Goal: Task Accomplishment & Management: Use online tool/utility

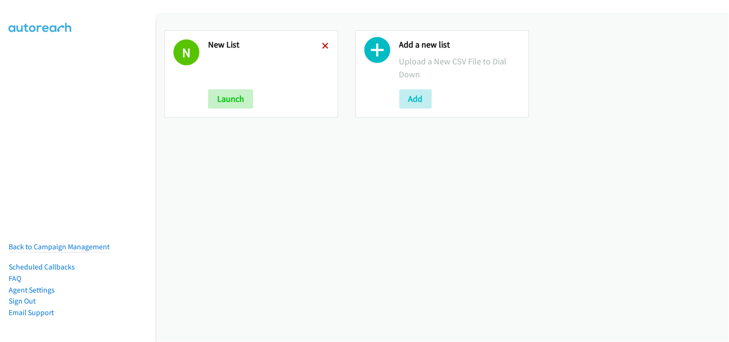
click at [324, 44] on icon at bounding box center [326, 46] width 7 height 7
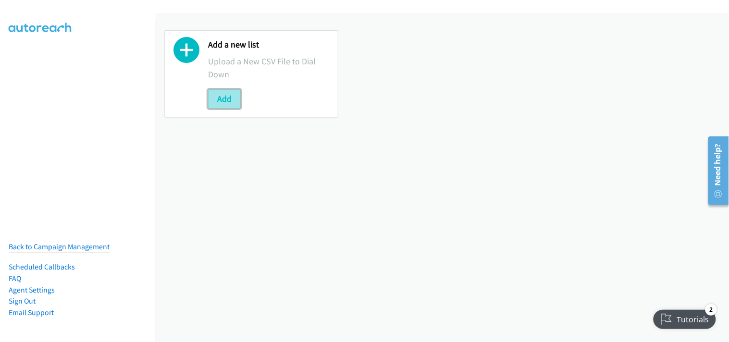
click at [229, 98] on button "Add" at bounding box center [224, 98] width 33 height 19
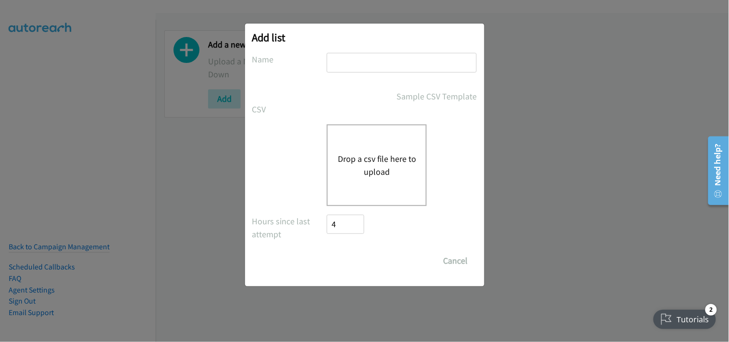
click at [369, 162] on button "Drop a csv file here to upload" at bounding box center [376, 165] width 79 height 26
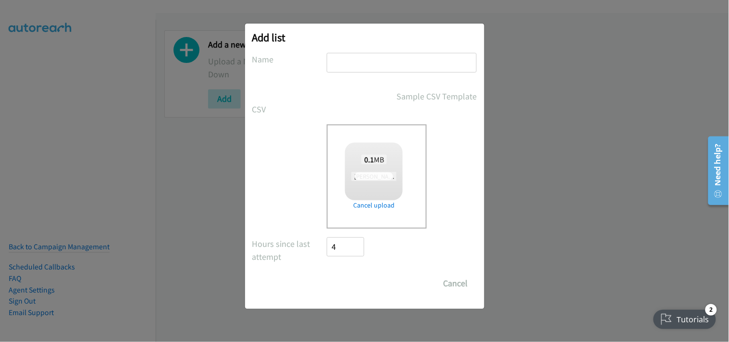
click at [405, 68] on input "text" at bounding box center [402, 63] width 150 height 20
type input "New List"
checkbox input "true"
click at [372, 282] on input "Save List" at bounding box center [352, 283] width 50 height 19
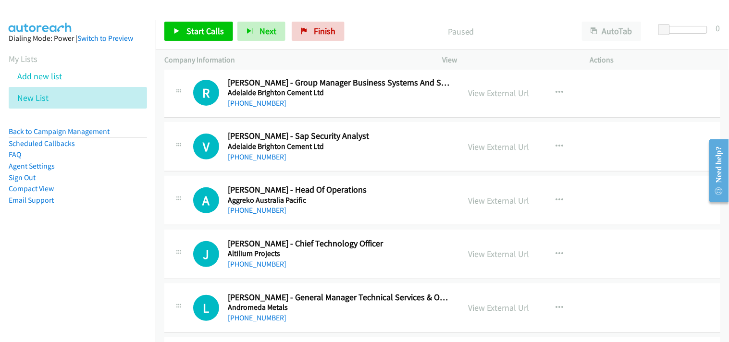
scroll to position [53, 0]
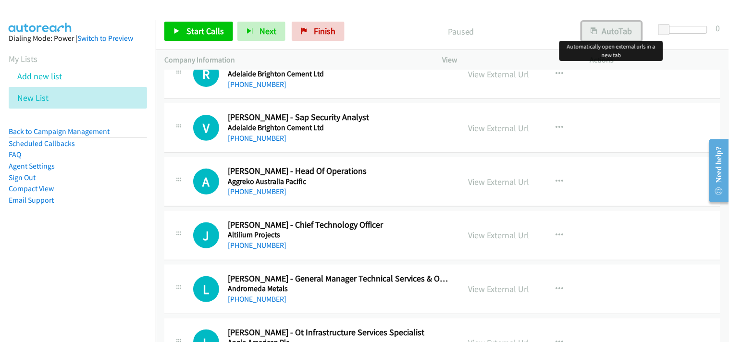
click at [616, 36] on button "AutoTab" at bounding box center [612, 31] width 60 height 19
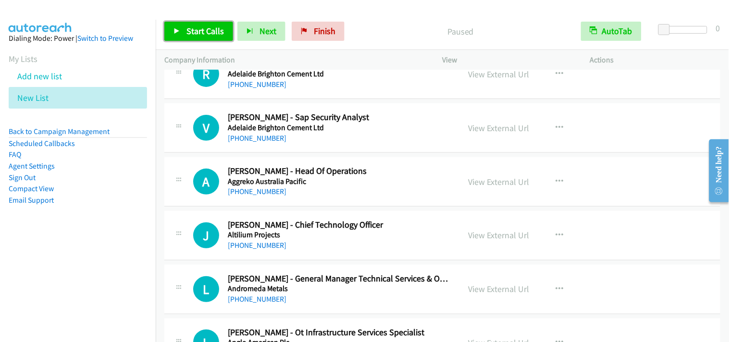
click at [186, 28] on span "Start Calls" at bounding box center [204, 30] width 37 height 11
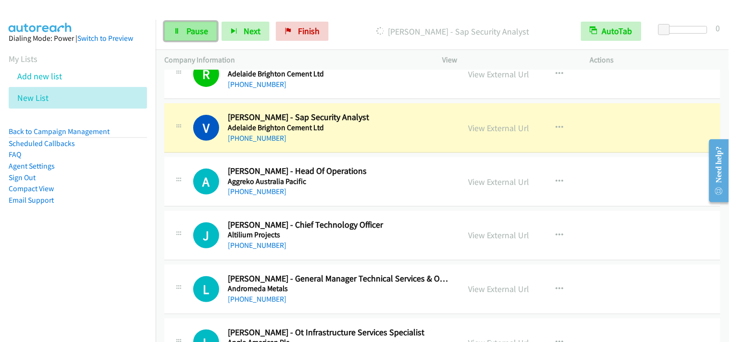
click at [199, 29] on span "Pause" at bounding box center [197, 30] width 22 height 11
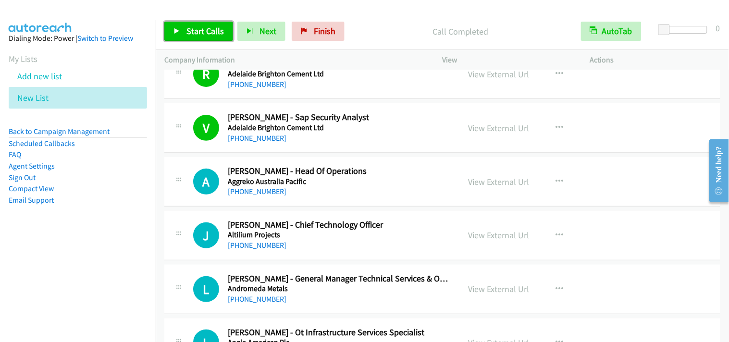
click at [218, 32] on span "Start Calls" at bounding box center [204, 30] width 37 height 11
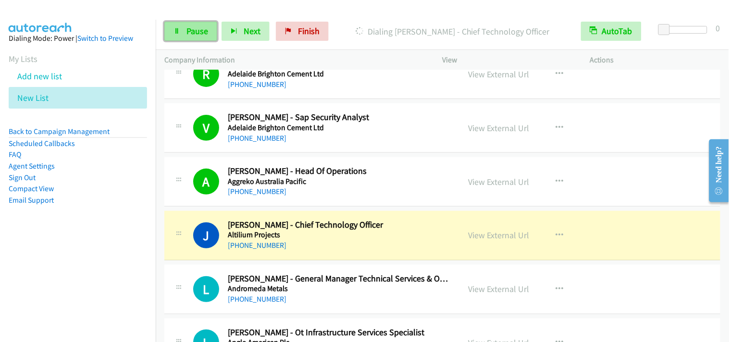
click at [182, 30] on link "Pause" at bounding box center [190, 31] width 53 height 19
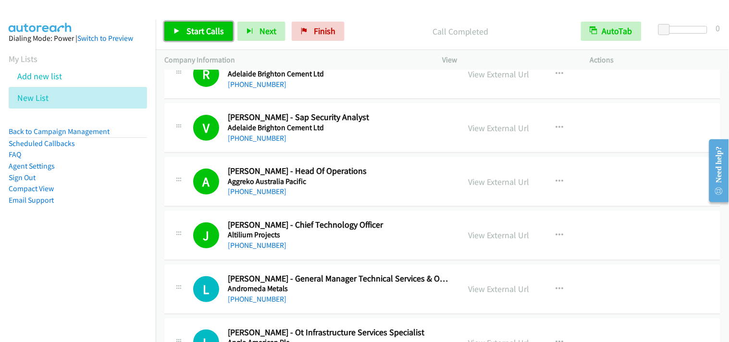
click at [211, 27] on span "Start Calls" at bounding box center [204, 30] width 37 height 11
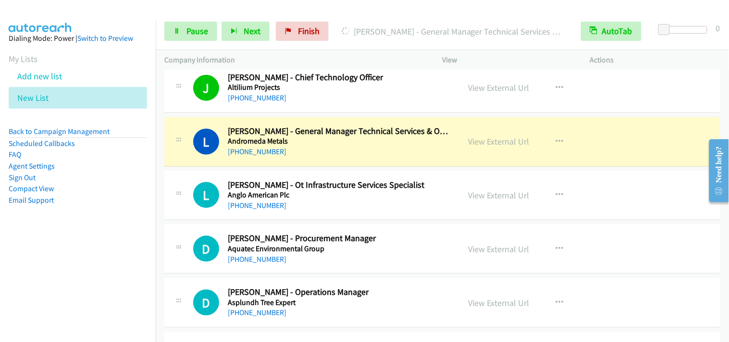
scroll to position [213, 0]
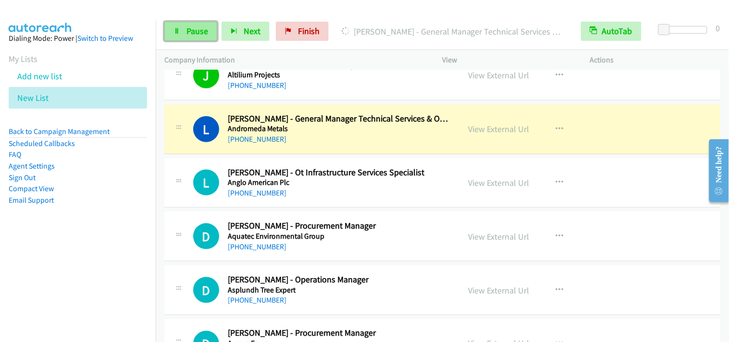
click at [204, 30] on span "Pause" at bounding box center [197, 30] width 22 height 11
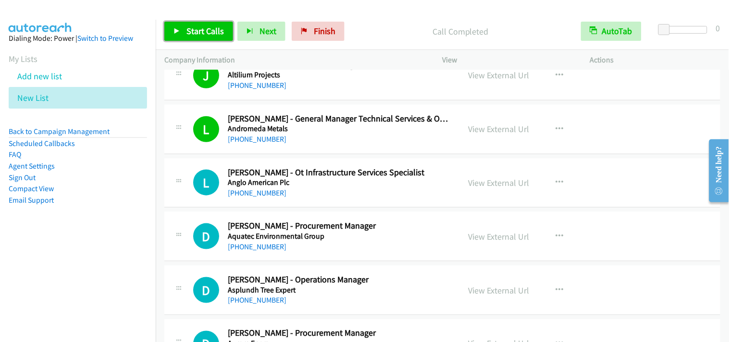
click at [215, 30] on span "Start Calls" at bounding box center [204, 30] width 37 height 11
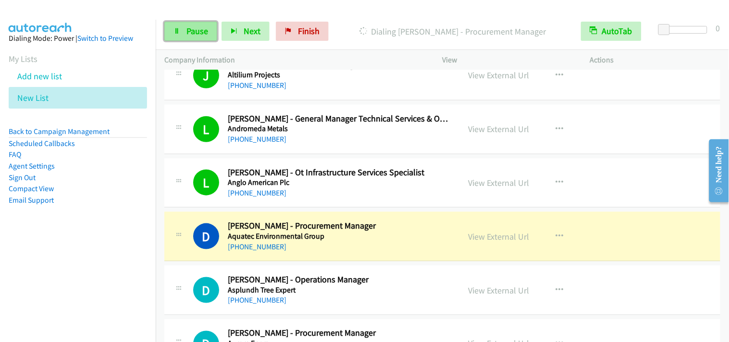
click at [191, 34] on span "Pause" at bounding box center [197, 30] width 22 height 11
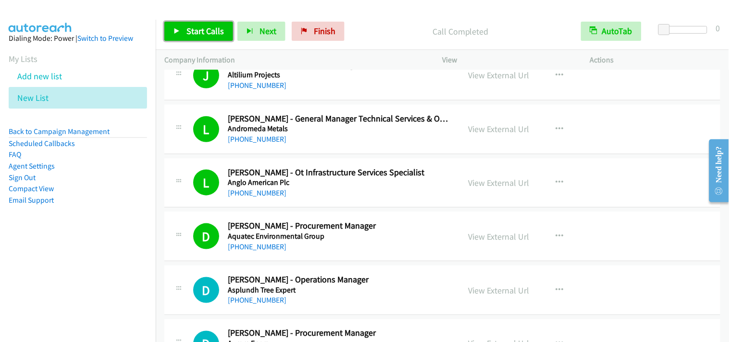
click at [202, 32] on span "Start Calls" at bounding box center [204, 30] width 37 height 11
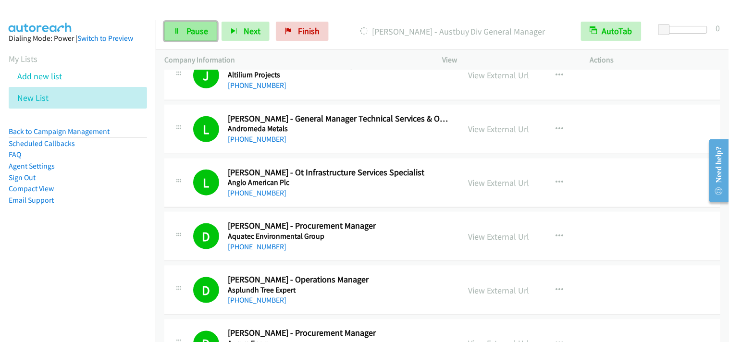
click at [184, 28] on link "Pause" at bounding box center [190, 31] width 53 height 19
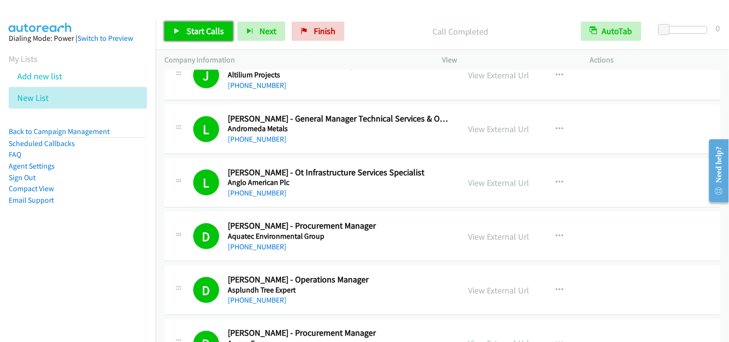
click at [204, 38] on link "Start Calls" at bounding box center [198, 31] width 69 height 19
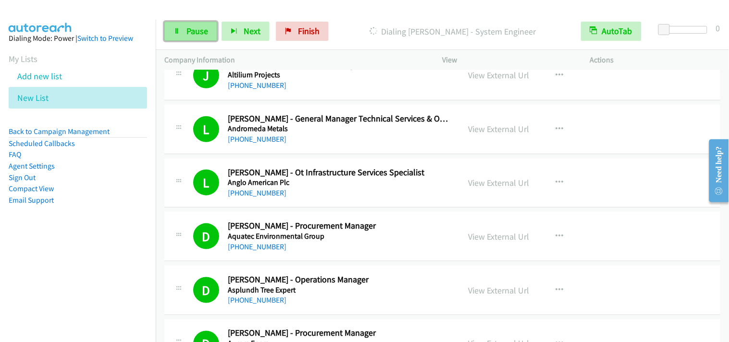
click at [178, 35] on link "Pause" at bounding box center [190, 31] width 53 height 19
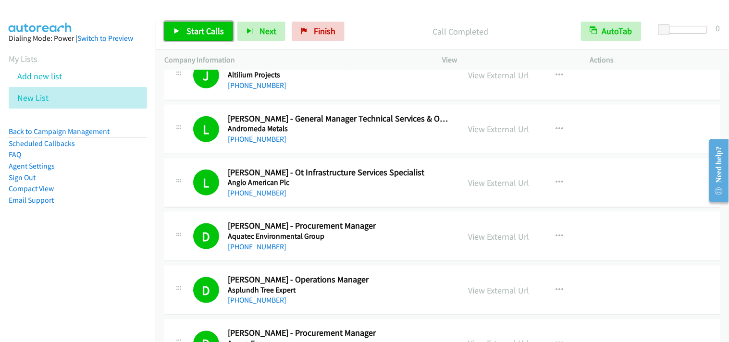
click at [202, 33] on span "Start Calls" at bounding box center [204, 30] width 37 height 11
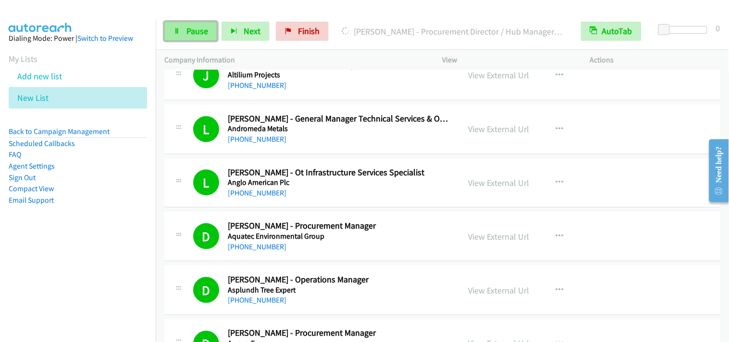
click at [172, 27] on link "Pause" at bounding box center [190, 31] width 53 height 19
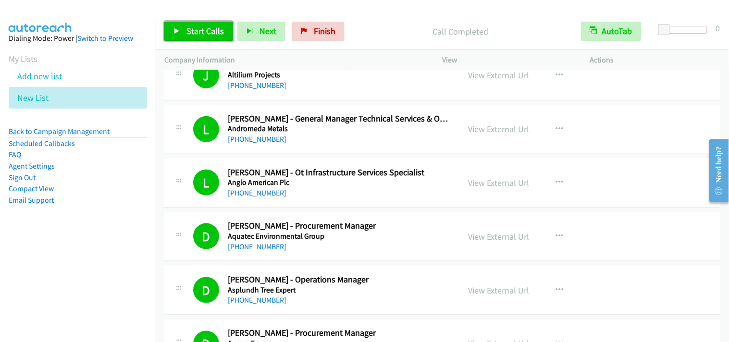
click at [215, 32] on span "Start Calls" at bounding box center [204, 30] width 37 height 11
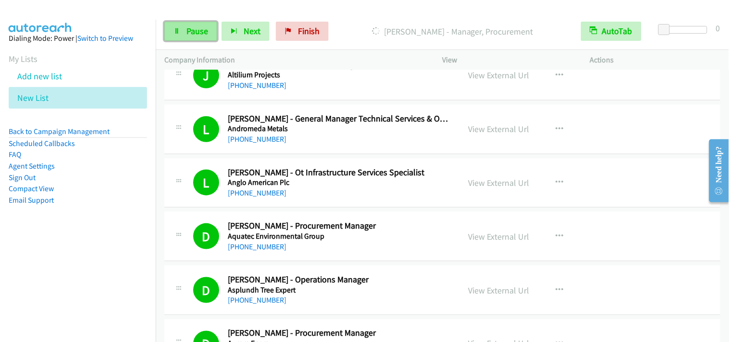
click at [186, 30] on span "Pause" at bounding box center [197, 30] width 22 height 11
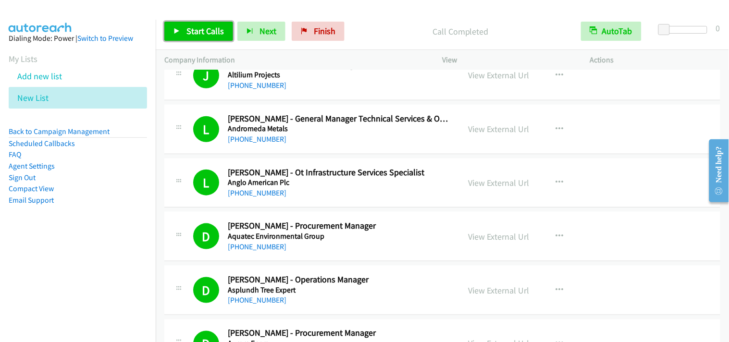
drag, startPoint x: 196, startPoint y: 32, endPoint x: 279, endPoint y: 180, distance: 169.8
click at [196, 32] on span "Start Calls" at bounding box center [204, 30] width 37 height 11
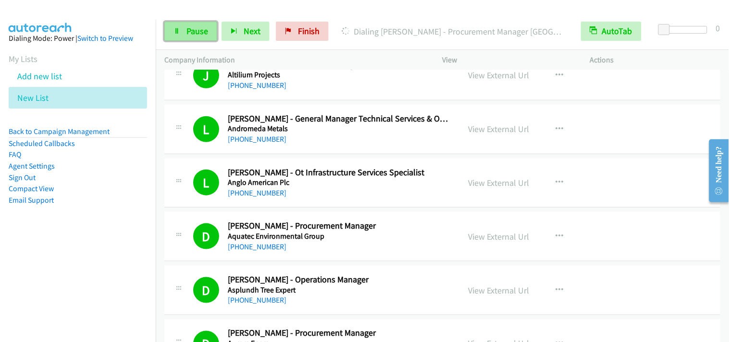
click at [210, 35] on link "Pause" at bounding box center [190, 31] width 53 height 19
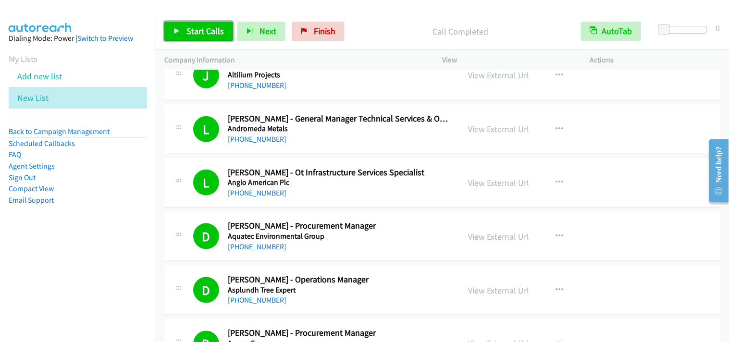
click at [205, 29] on span "Start Calls" at bounding box center [204, 30] width 37 height 11
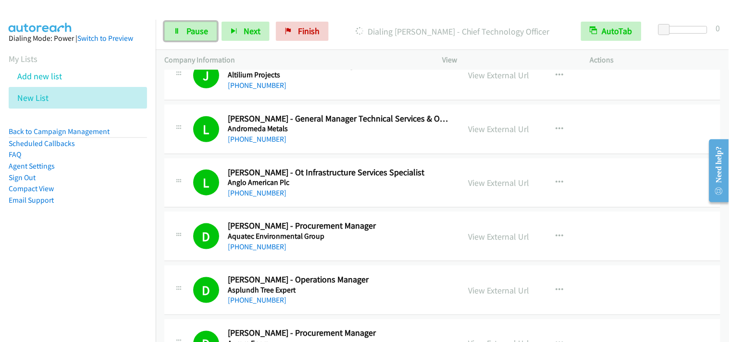
drag, startPoint x: 188, startPoint y: 29, endPoint x: 349, endPoint y: 189, distance: 227.4
click at [188, 29] on span "Pause" at bounding box center [197, 30] width 22 height 11
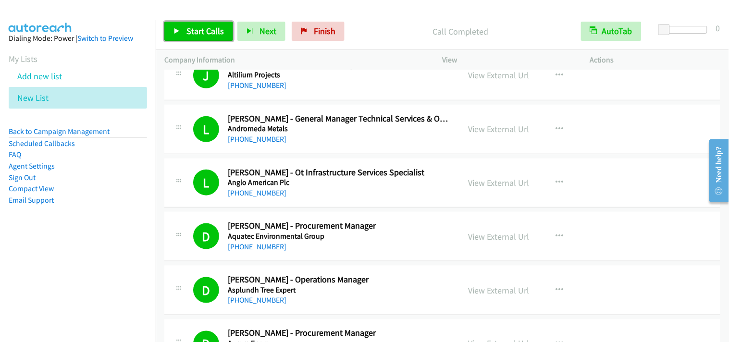
click at [212, 28] on span "Start Calls" at bounding box center [204, 30] width 37 height 11
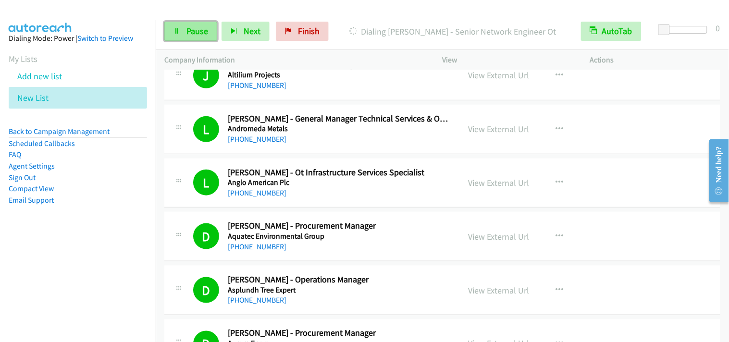
click at [186, 29] on span "Pause" at bounding box center [197, 30] width 22 height 11
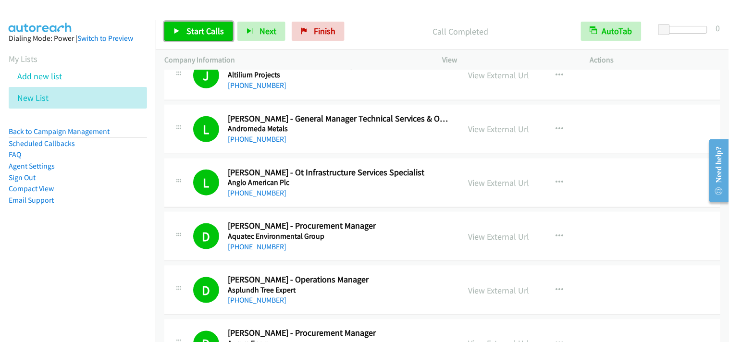
click at [189, 30] on span "Start Calls" at bounding box center [204, 30] width 37 height 11
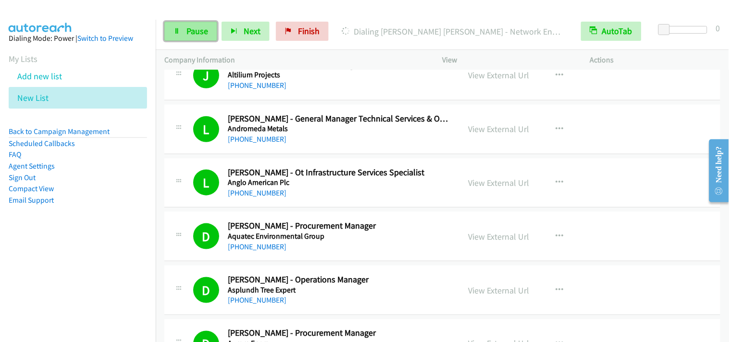
click at [172, 25] on link "Pause" at bounding box center [190, 31] width 53 height 19
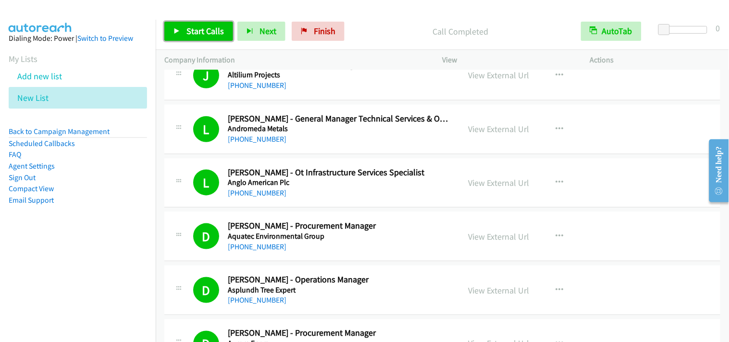
click at [226, 29] on link "Start Calls" at bounding box center [198, 31] width 69 height 19
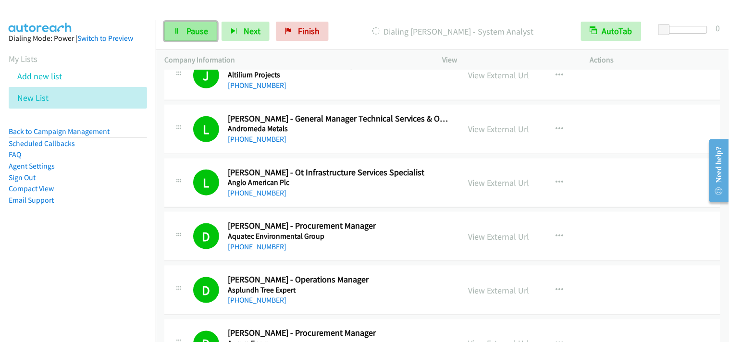
click at [199, 30] on span "Pause" at bounding box center [197, 30] width 22 height 11
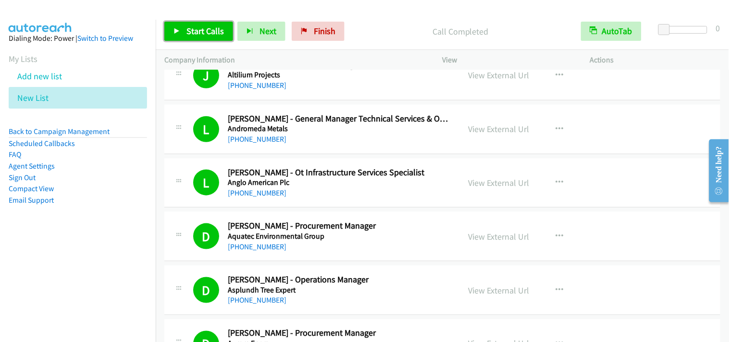
click at [216, 30] on span "Start Calls" at bounding box center [204, 30] width 37 height 11
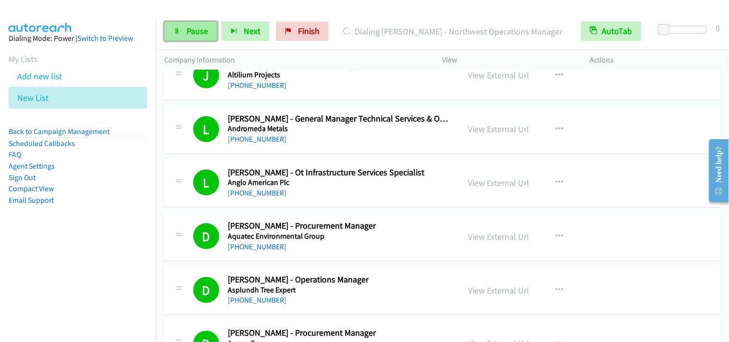
click at [195, 34] on span "Pause" at bounding box center [197, 30] width 22 height 11
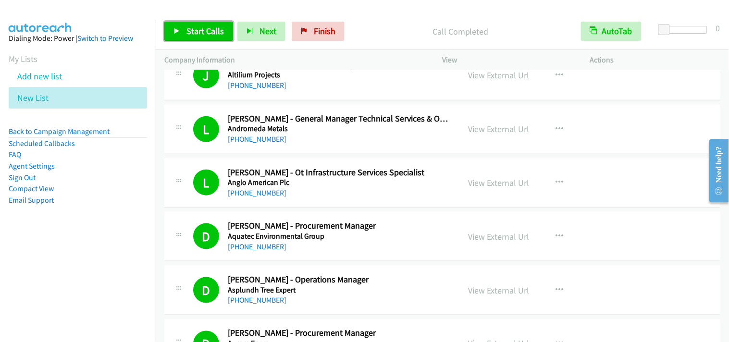
click at [207, 33] on span "Start Calls" at bounding box center [204, 30] width 37 height 11
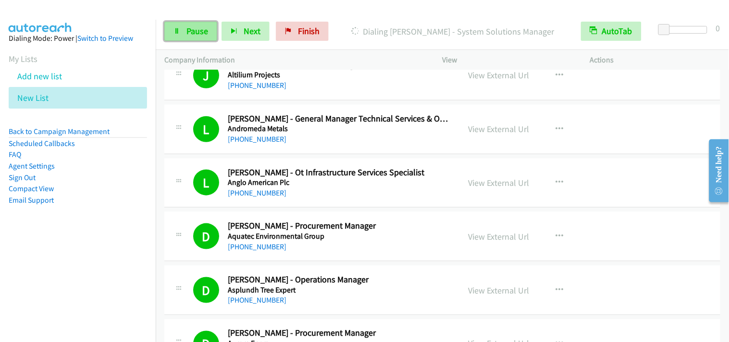
click at [194, 26] on span "Pause" at bounding box center [197, 30] width 22 height 11
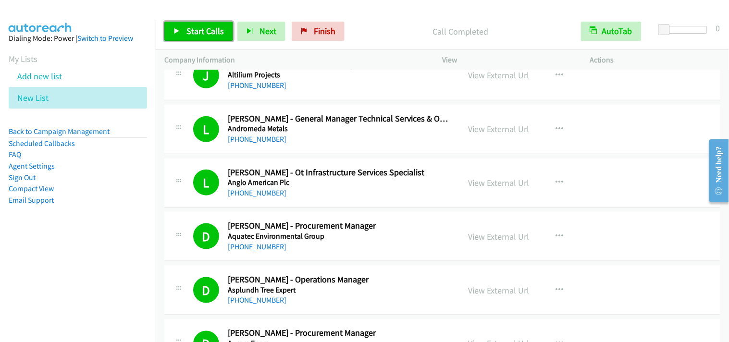
click at [222, 28] on span "Start Calls" at bounding box center [204, 30] width 37 height 11
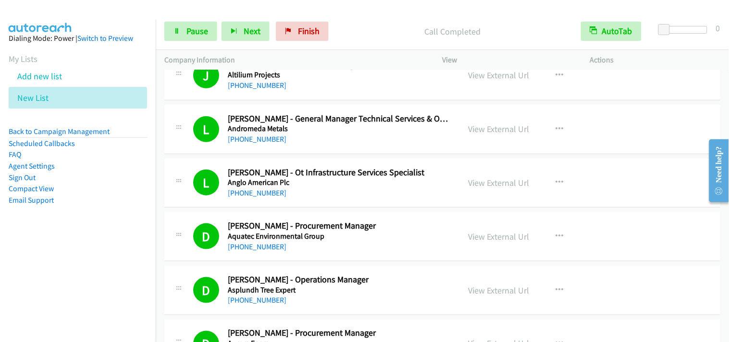
scroll to position [267, 0]
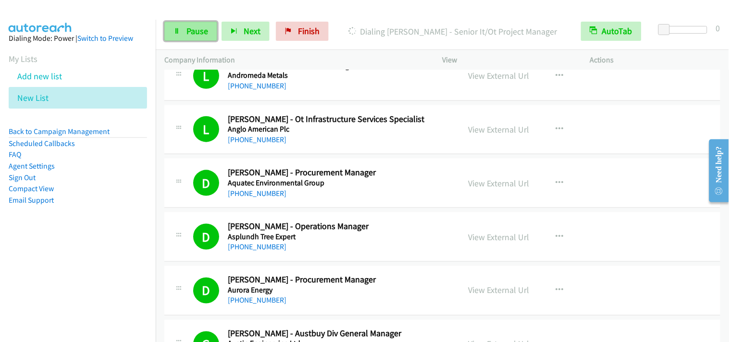
click at [199, 23] on link "Pause" at bounding box center [190, 31] width 53 height 19
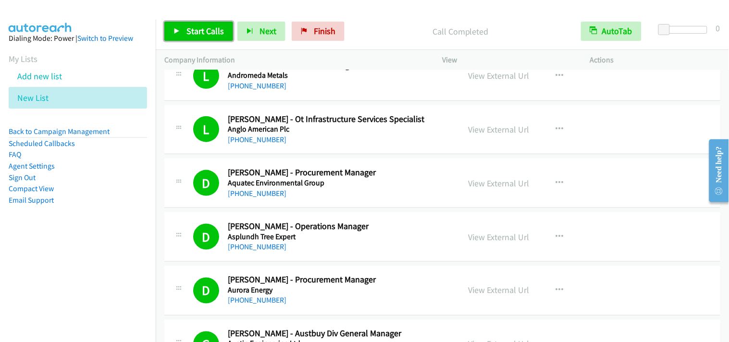
click at [214, 31] on span "Start Calls" at bounding box center [204, 30] width 37 height 11
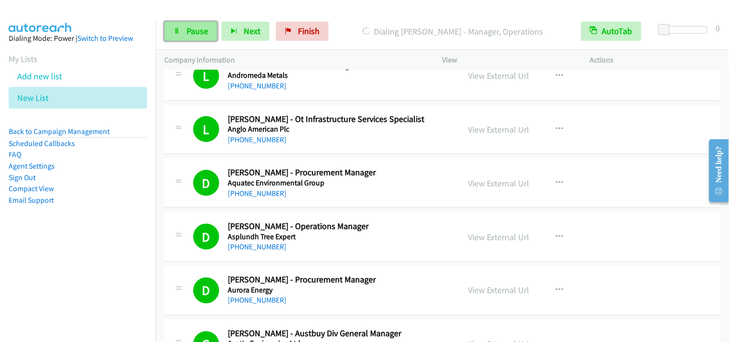
click at [181, 36] on link "Pause" at bounding box center [190, 31] width 53 height 19
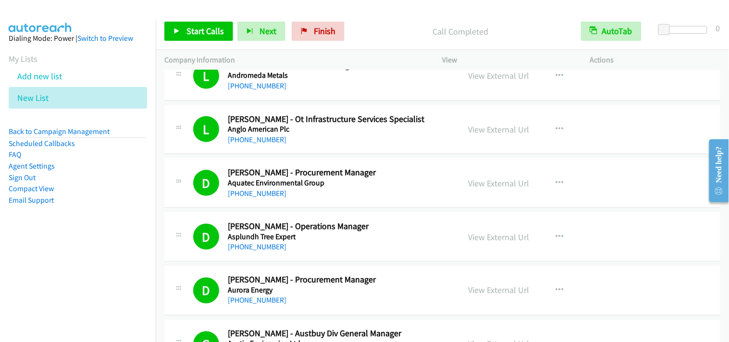
click at [209, 16] on div "Start Calls Pause Next Finish Call Completed AutoTab AutoTab 0" at bounding box center [442, 31] width 573 height 37
click at [211, 24] on link "Start Calls" at bounding box center [198, 31] width 69 height 19
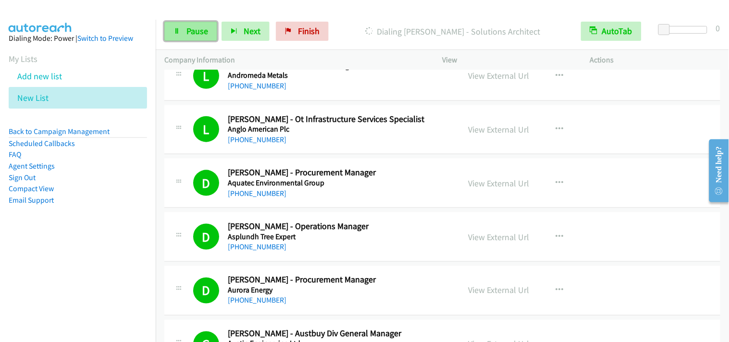
click at [200, 26] on span "Pause" at bounding box center [197, 30] width 22 height 11
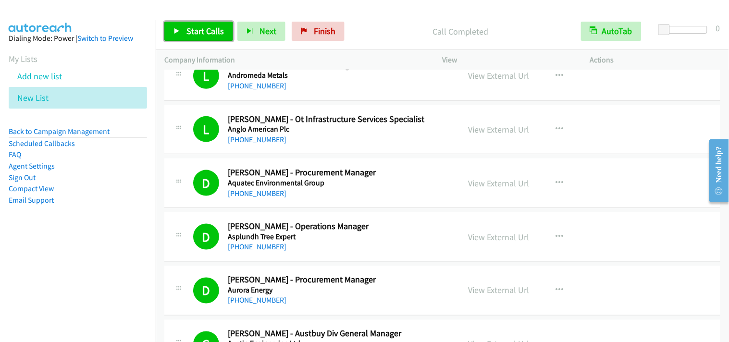
click at [215, 36] on span "Start Calls" at bounding box center [204, 30] width 37 height 11
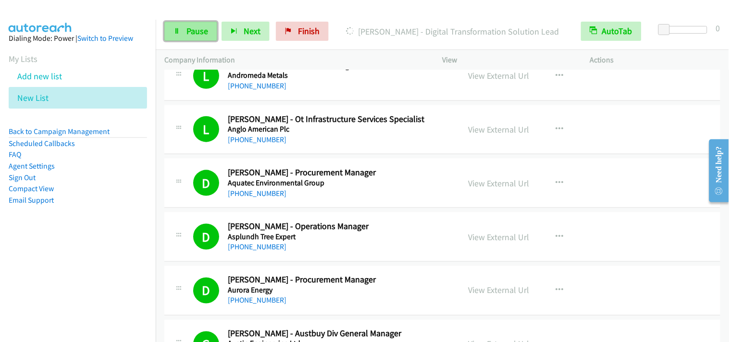
click at [175, 28] on icon at bounding box center [177, 31] width 7 height 7
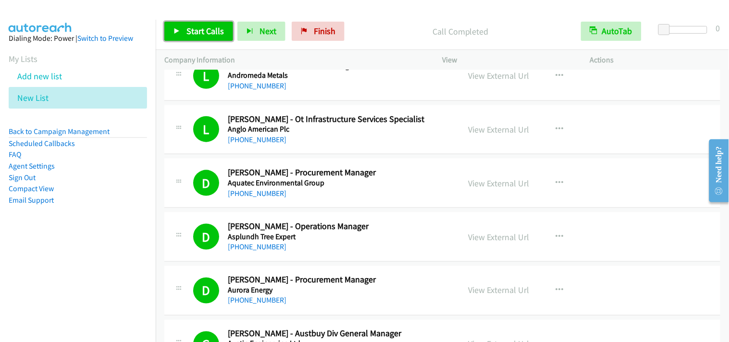
click at [180, 30] on link "Start Calls" at bounding box center [198, 31] width 69 height 19
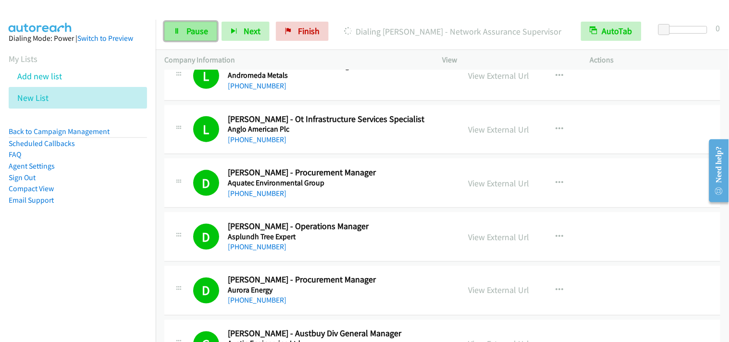
click at [192, 30] on span "Pause" at bounding box center [197, 30] width 22 height 11
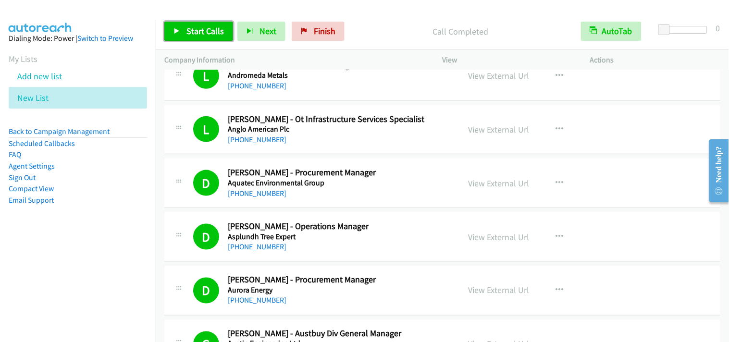
click at [203, 33] on span "Start Calls" at bounding box center [204, 30] width 37 height 11
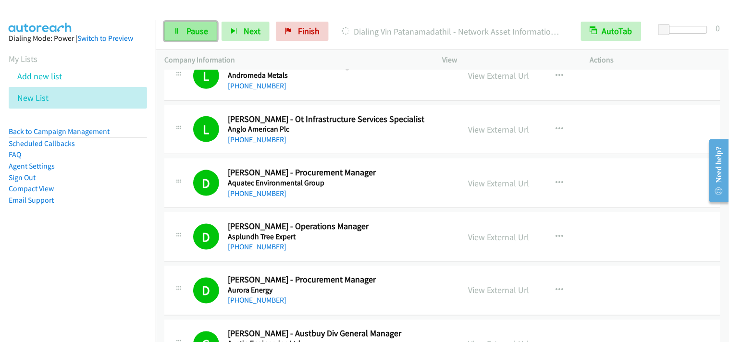
click at [183, 39] on link "Pause" at bounding box center [190, 31] width 53 height 19
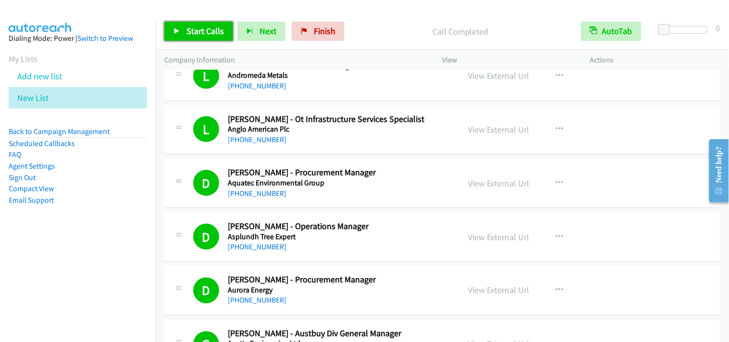
click at [194, 31] on span "Start Calls" at bounding box center [204, 30] width 37 height 11
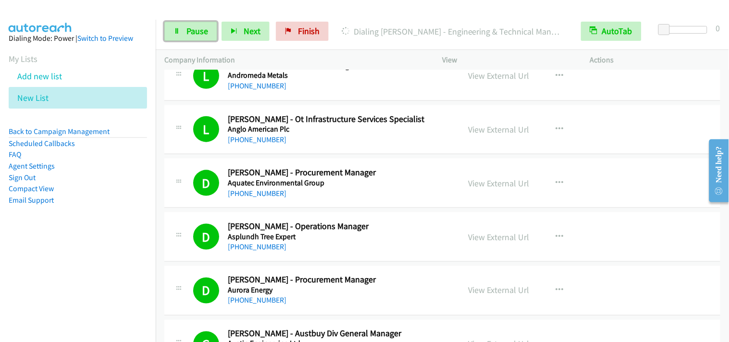
click at [178, 32] on icon at bounding box center [177, 31] width 7 height 7
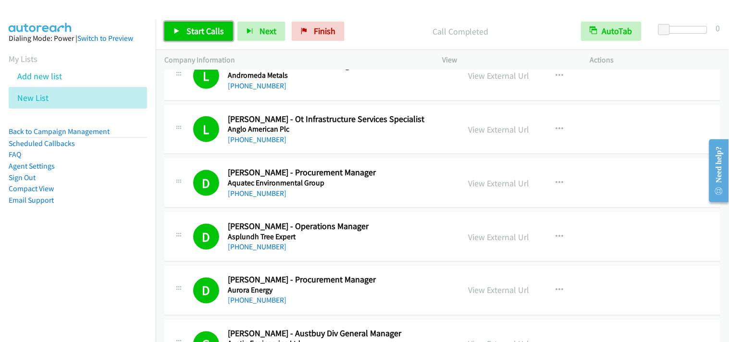
click at [194, 30] on span "Start Calls" at bounding box center [204, 30] width 37 height 11
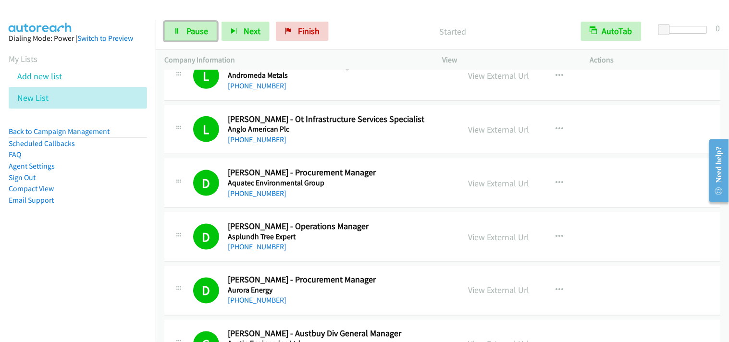
click at [195, 29] on span "Pause" at bounding box center [197, 30] width 22 height 11
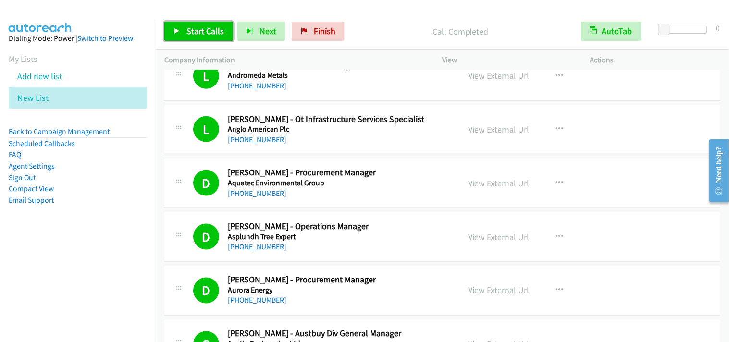
click at [189, 27] on span "Start Calls" at bounding box center [204, 30] width 37 height 11
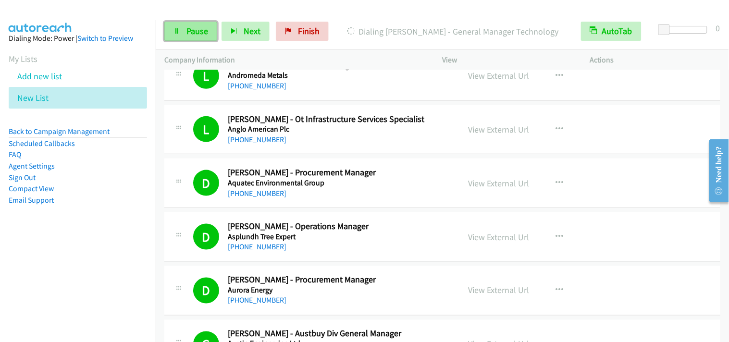
click at [190, 30] on span "Pause" at bounding box center [197, 30] width 22 height 11
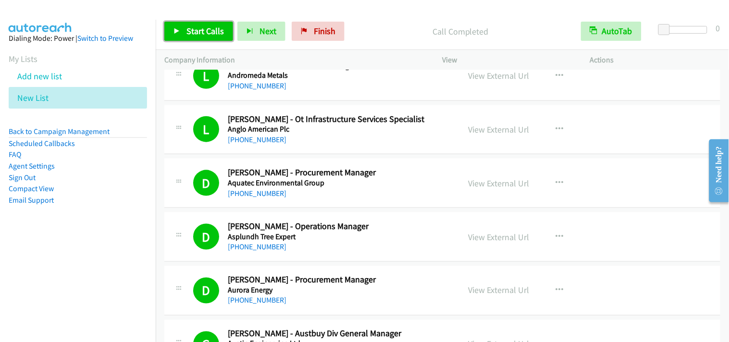
click at [217, 31] on span "Start Calls" at bounding box center [204, 30] width 37 height 11
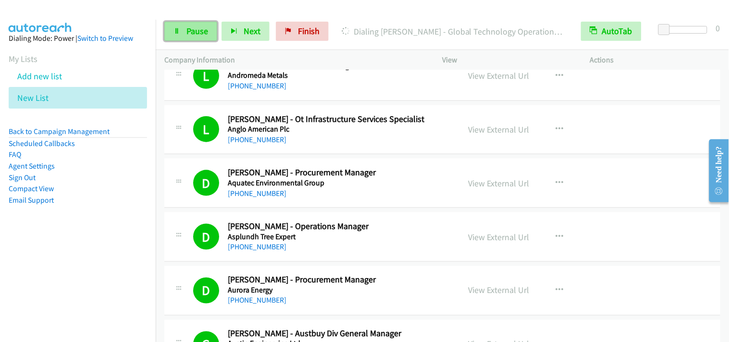
click at [203, 31] on span "Pause" at bounding box center [197, 30] width 22 height 11
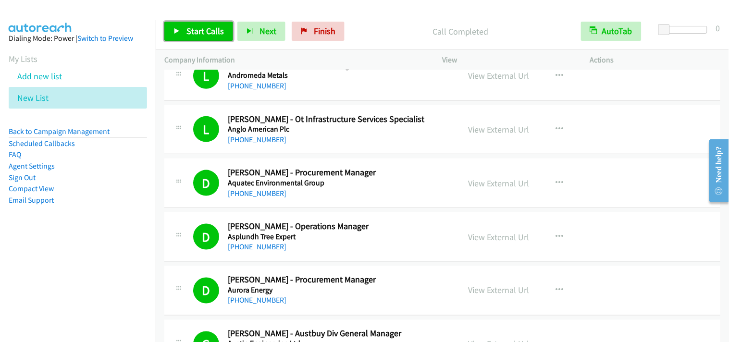
click at [211, 30] on span "Start Calls" at bounding box center [204, 30] width 37 height 11
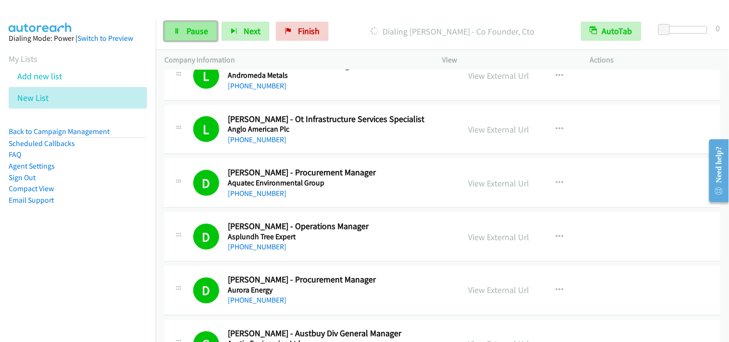
drag, startPoint x: 183, startPoint y: 24, endPoint x: 192, endPoint y: 34, distance: 13.9
click at [183, 25] on link "Pause" at bounding box center [190, 31] width 53 height 19
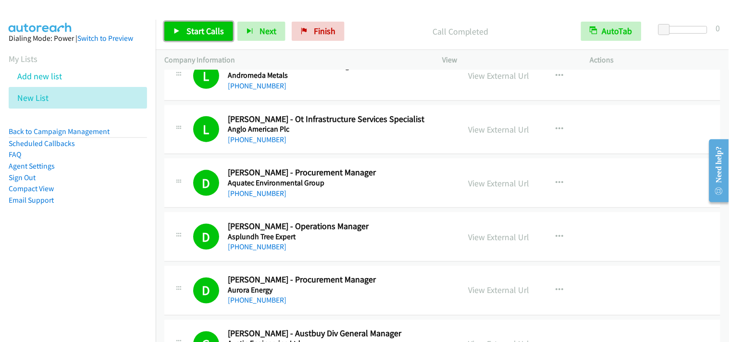
click at [212, 32] on span "Start Calls" at bounding box center [204, 30] width 37 height 11
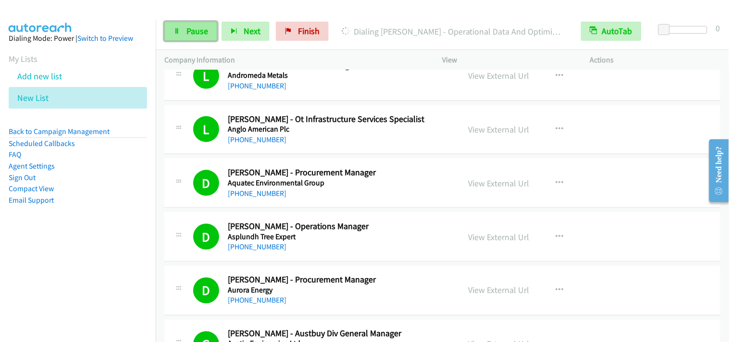
click at [184, 32] on link "Pause" at bounding box center [190, 31] width 53 height 19
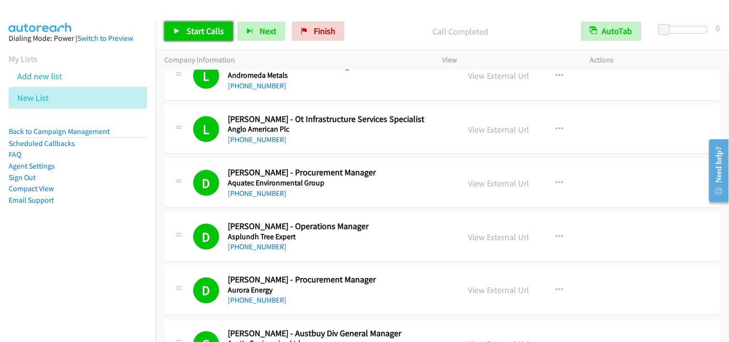
click at [190, 31] on span "Start Calls" at bounding box center [204, 30] width 37 height 11
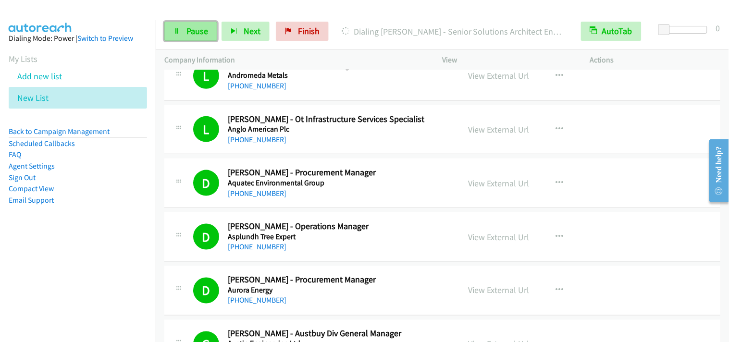
click at [205, 32] on span "Pause" at bounding box center [197, 30] width 22 height 11
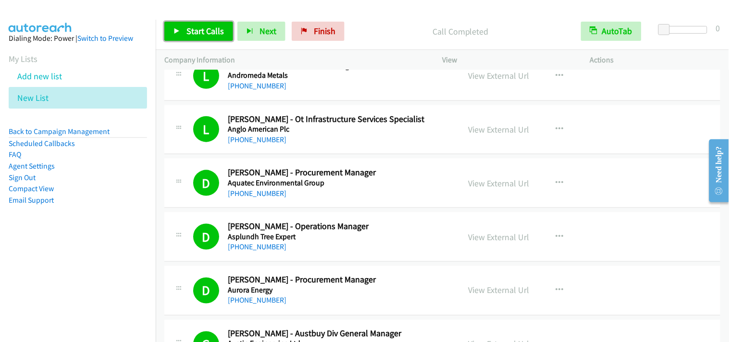
click at [215, 34] on span "Start Calls" at bounding box center [204, 30] width 37 height 11
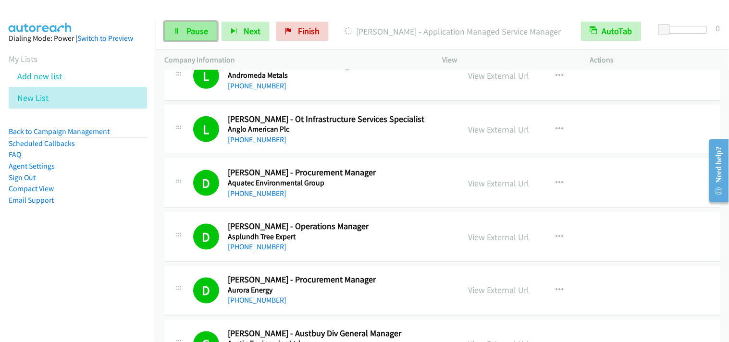
click at [186, 32] on span "Pause" at bounding box center [197, 30] width 22 height 11
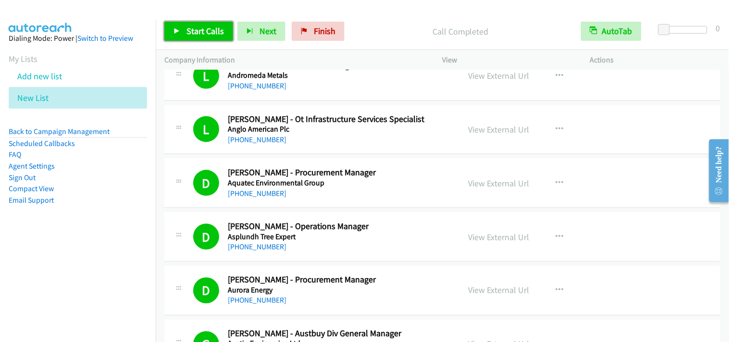
click at [212, 32] on span "Start Calls" at bounding box center [204, 30] width 37 height 11
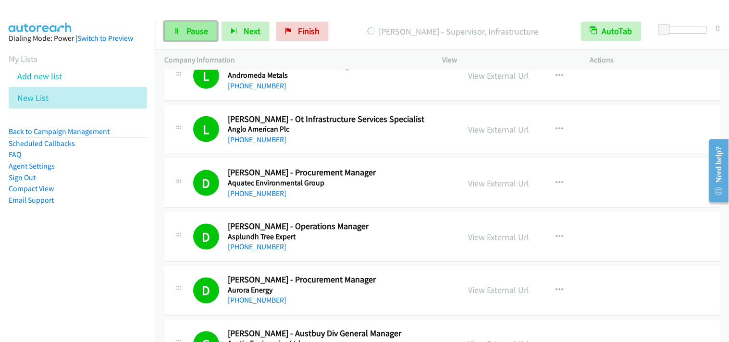
click at [179, 35] on link "Pause" at bounding box center [190, 31] width 53 height 19
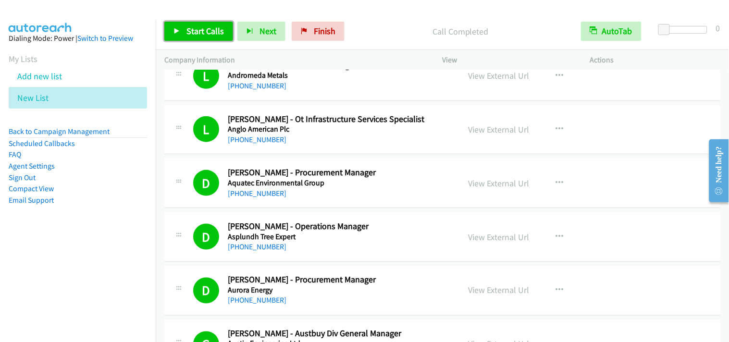
click at [225, 34] on link "Start Calls" at bounding box center [198, 31] width 69 height 19
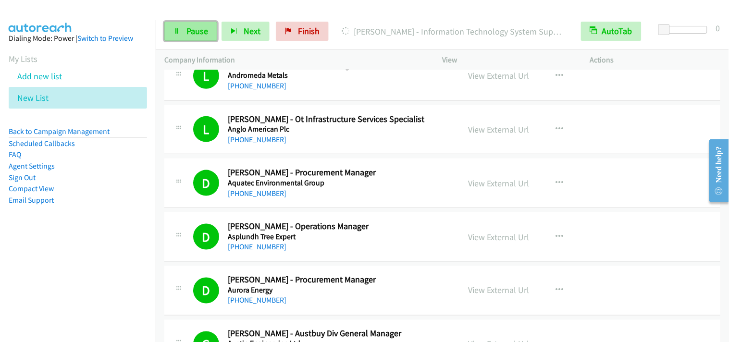
click at [207, 25] on link "Pause" at bounding box center [190, 31] width 53 height 19
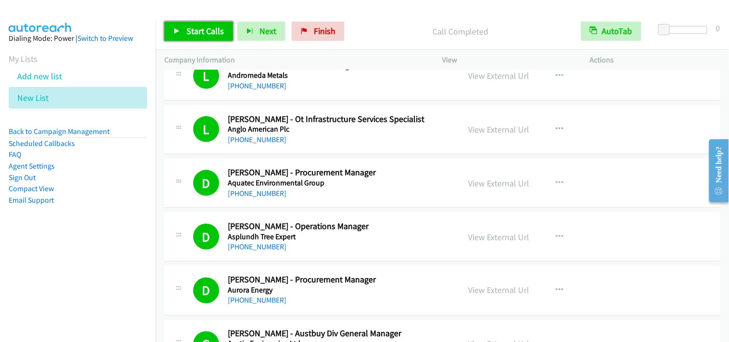
click at [215, 27] on span "Start Calls" at bounding box center [204, 30] width 37 height 11
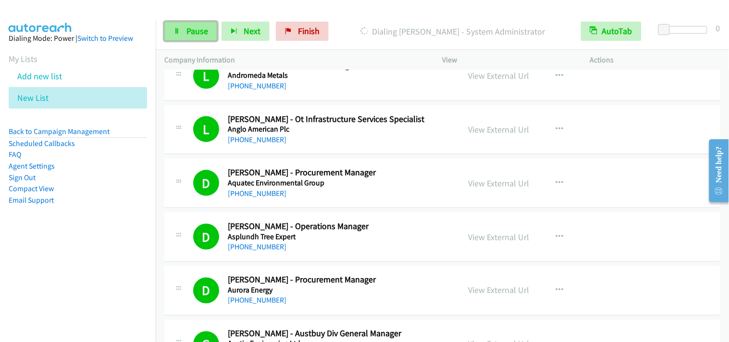
click at [200, 34] on span "Pause" at bounding box center [197, 30] width 22 height 11
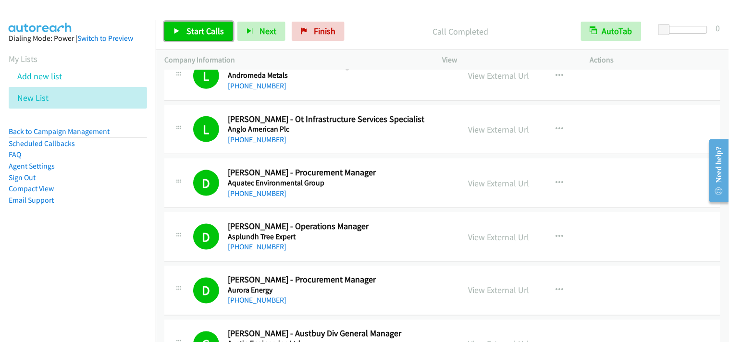
click at [213, 33] on span "Start Calls" at bounding box center [204, 30] width 37 height 11
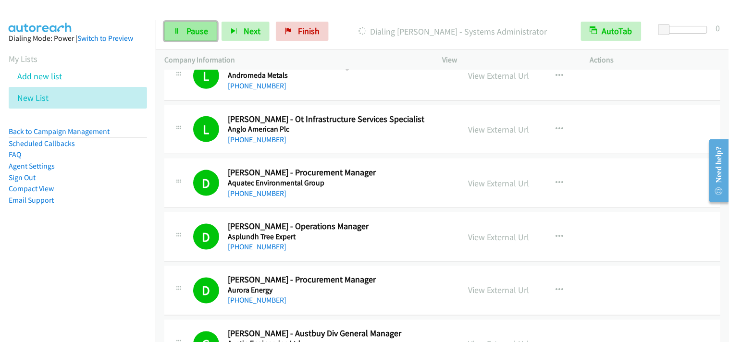
click at [195, 29] on span "Pause" at bounding box center [197, 30] width 22 height 11
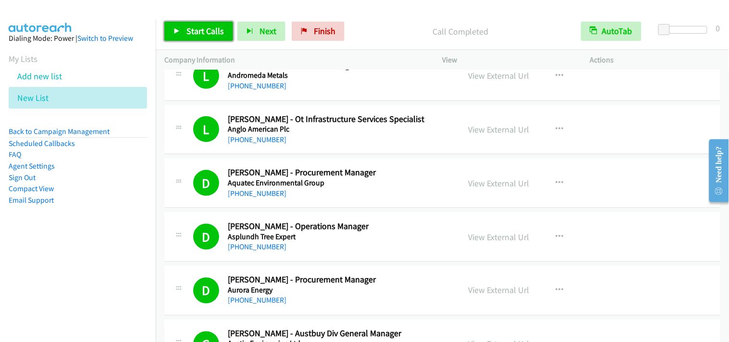
click at [192, 35] on span "Start Calls" at bounding box center [204, 30] width 37 height 11
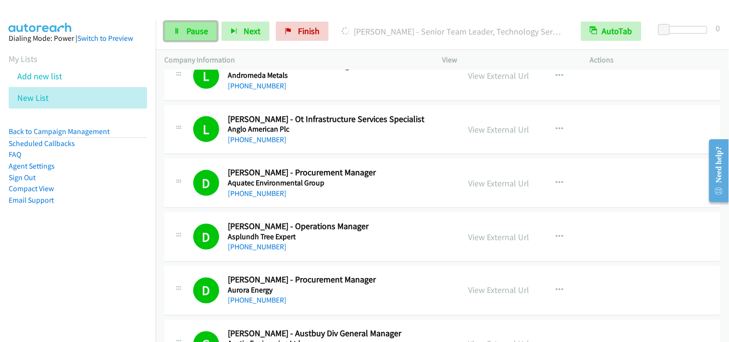
click at [199, 34] on span "Pause" at bounding box center [197, 30] width 22 height 11
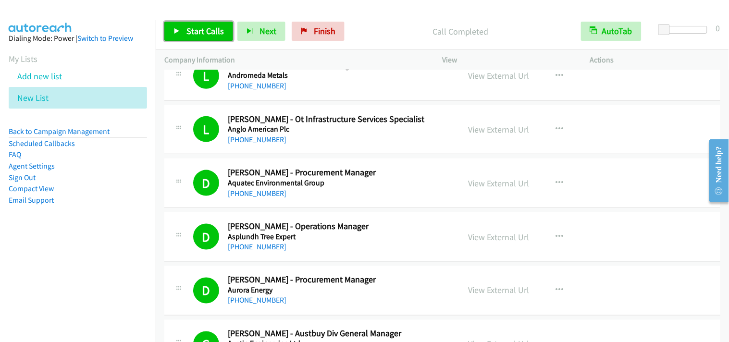
click at [213, 31] on span "Start Calls" at bounding box center [204, 30] width 37 height 11
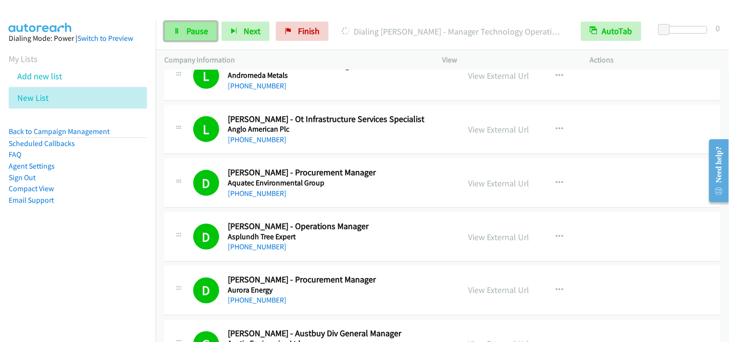
click at [203, 31] on span "Pause" at bounding box center [197, 30] width 22 height 11
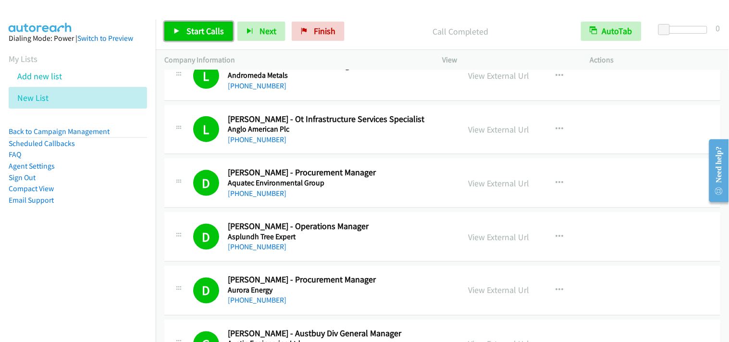
click at [214, 28] on span "Start Calls" at bounding box center [204, 30] width 37 height 11
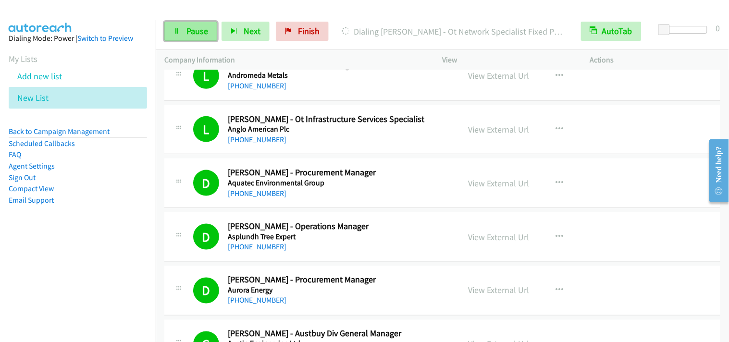
click at [205, 28] on span "Pause" at bounding box center [197, 30] width 22 height 11
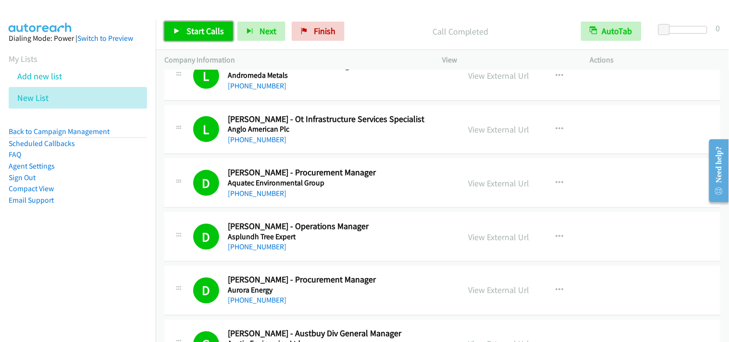
drag, startPoint x: 212, startPoint y: 27, endPoint x: 225, endPoint y: 39, distance: 17.3
click at [213, 26] on span "Start Calls" at bounding box center [204, 30] width 37 height 11
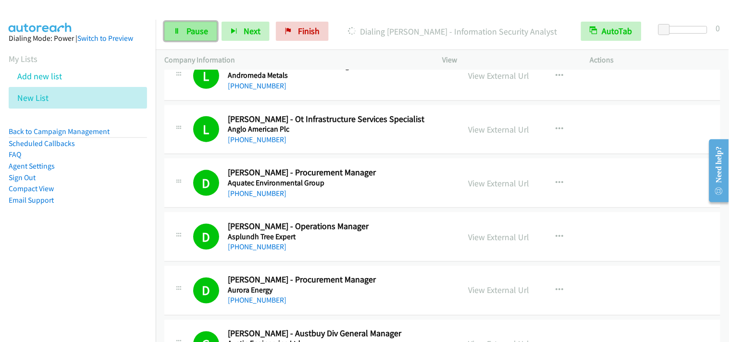
click at [195, 26] on span "Pause" at bounding box center [197, 30] width 22 height 11
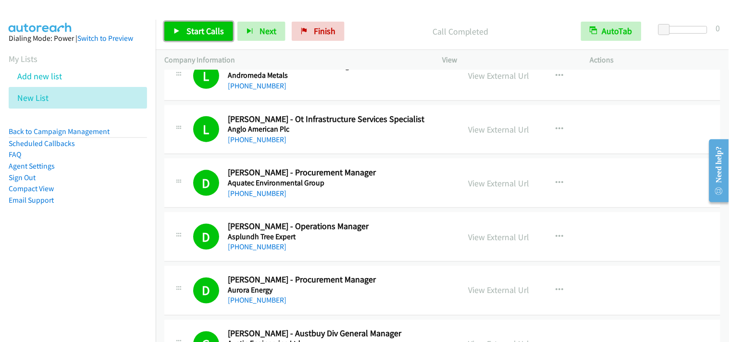
click at [201, 32] on span "Start Calls" at bounding box center [204, 30] width 37 height 11
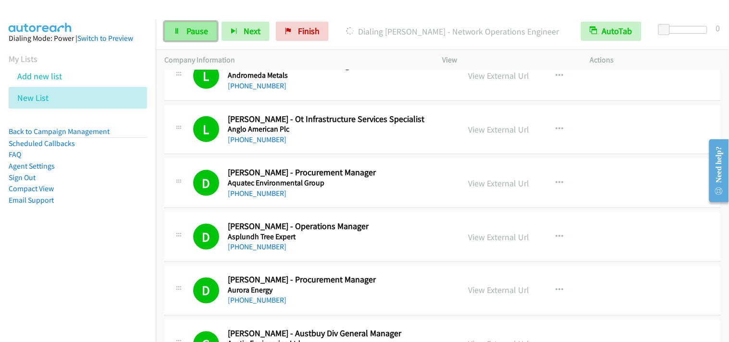
click at [196, 34] on span "Pause" at bounding box center [197, 30] width 22 height 11
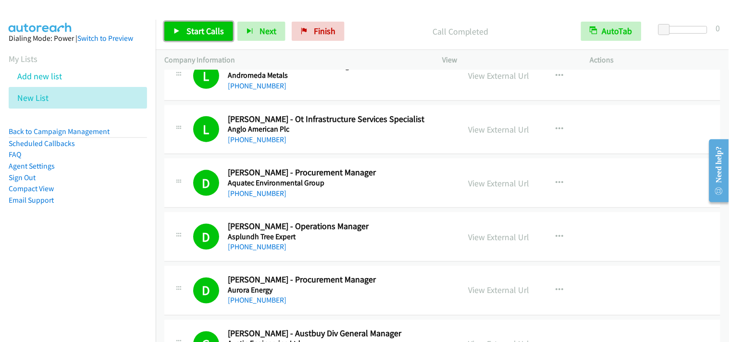
click at [174, 34] on icon at bounding box center [177, 31] width 7 height 7
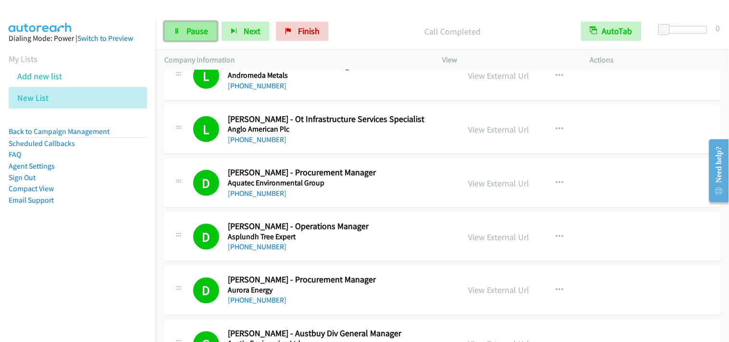
click at [195, 36] on span "Pause" at bounding box center [197, 30] width 22 height 11
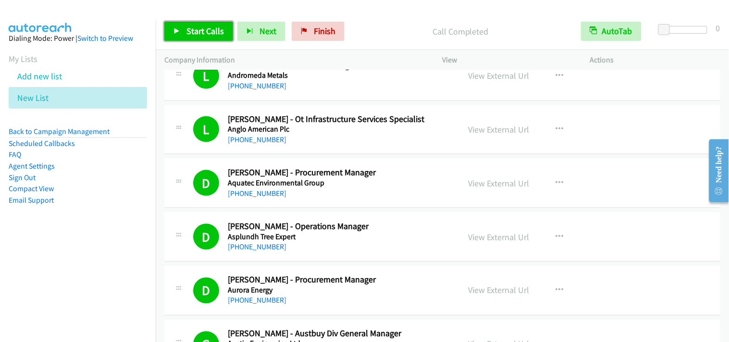
click at [187, 26] on span "Start Calls" at bounding box center [204, 30] width 37 height 11
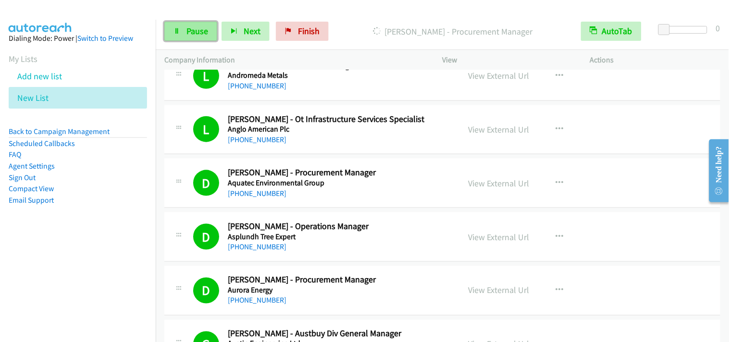
click at [193, 32] on span "Pause" at bounding box center [197, 30] width 22 height 11
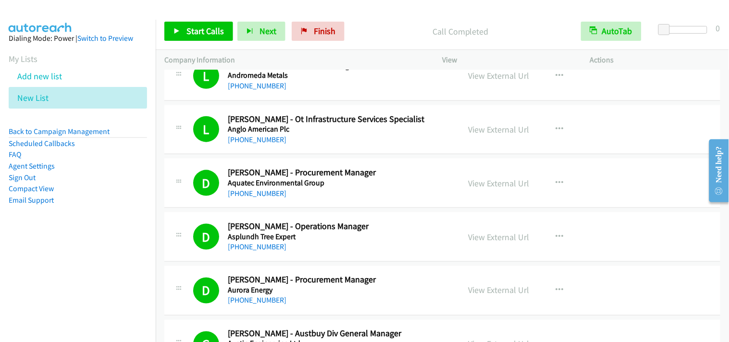
click at [398, 51] on div "Company Information" at bounding box center [295, 60] width 278 height 20
click at [180, 25] on link "Start Calls" at bounding box center [198, 31] width 69 height 19
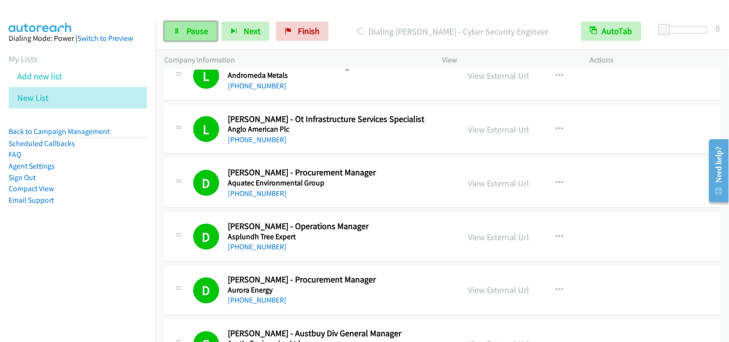
click at [180, 25] on link "Pause" at bounding box center [190, 31] width 53 height 19
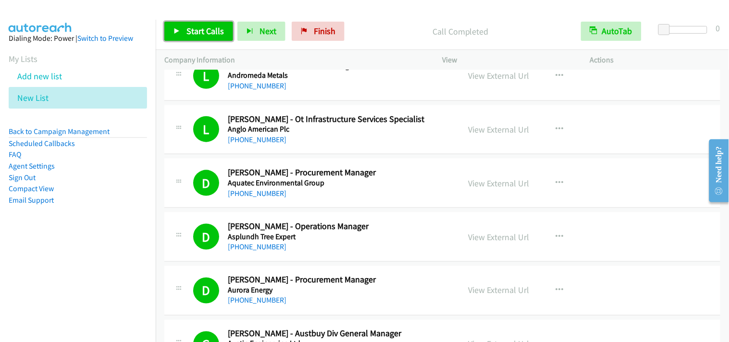
click at [217, 35] on span "Start Calls" at bounding box center [204, 30] width 37 height 11
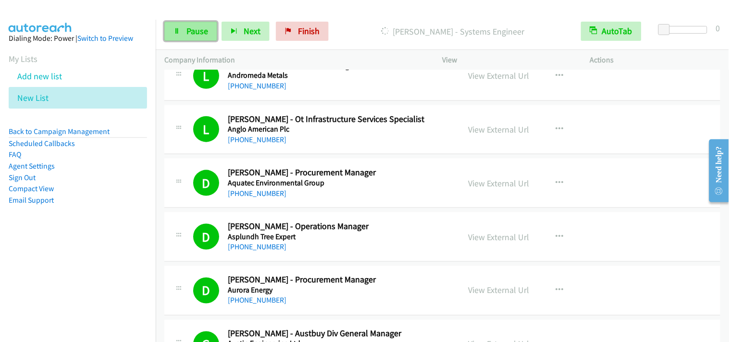
click at [199, 30] on span "Pause" at bounding box center [197, 30] width 22 height 11
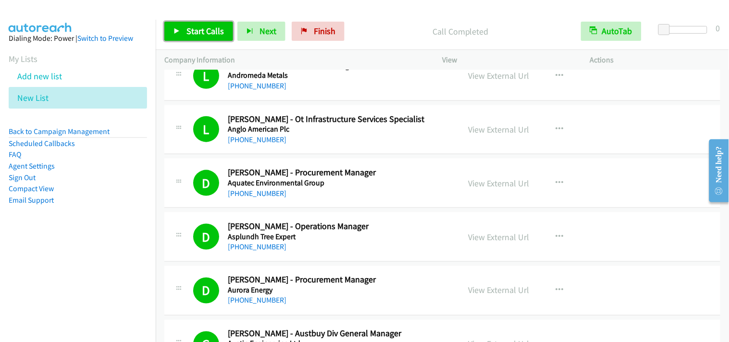
click at [191, 27] on span "Start Calls" at bounding box center [204, 30] width 37 height 11
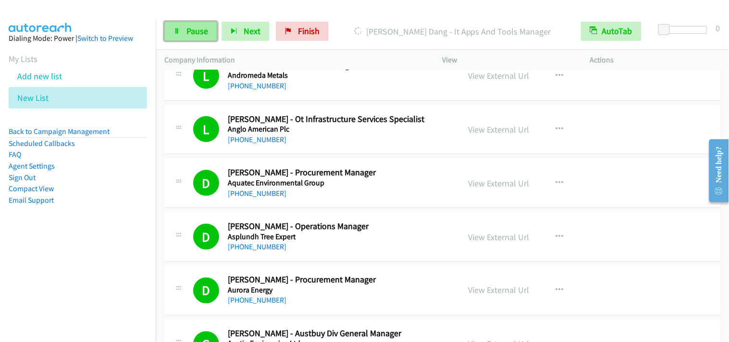
click at [189, 34] on span "Pause" at bounding box center [197, 30] width 22 height 11
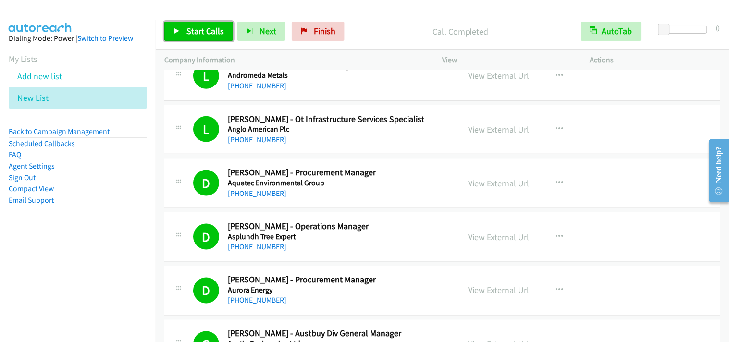
drag, startPoint x: 214, startPoint y: 30, endPoint x: 207, endPoint y: 27, distance: 7.1
click at [212, 30] on span "Start Calls" at bounding box center [204, 30] width 37 height 11
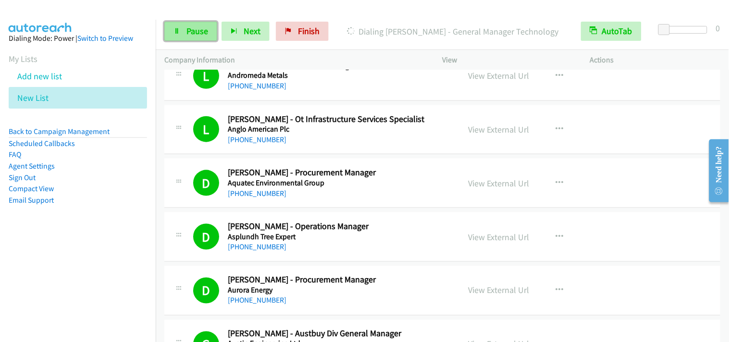
click at [180, 31] on icon at bounding box center [177, 31] width 7 height 7
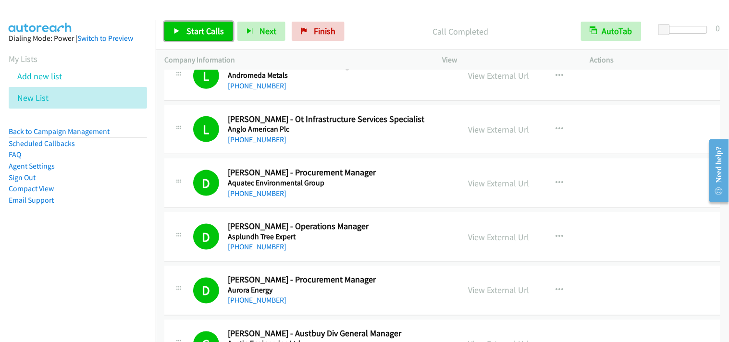
click at [182, 24] on link "Start Calls" at bounding box center [198, 31] width 69 height 19
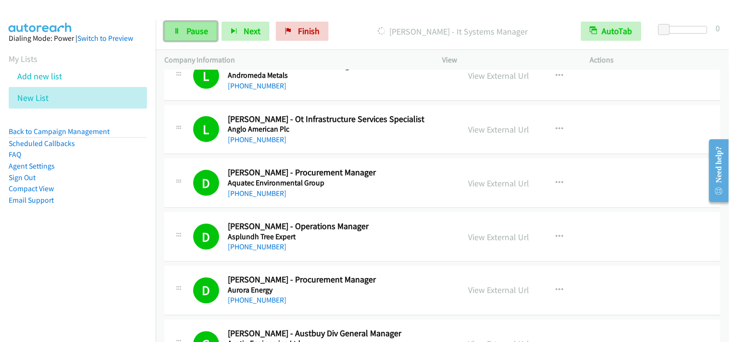
click at [198, 36] on span "Pause" at bounding box center [197, 30] width 22 height 11
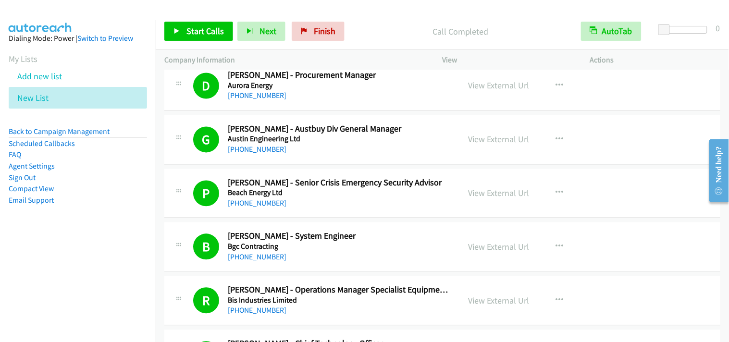
scroll to position [481, 0]
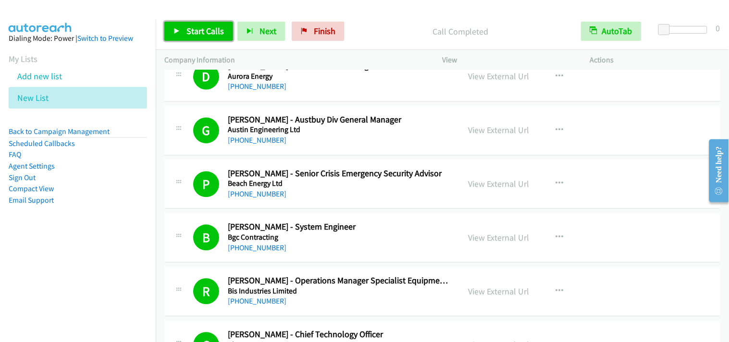
click at [207, 35] on span "Start Calls" at bounding box center [204, 30] width 37 height 11
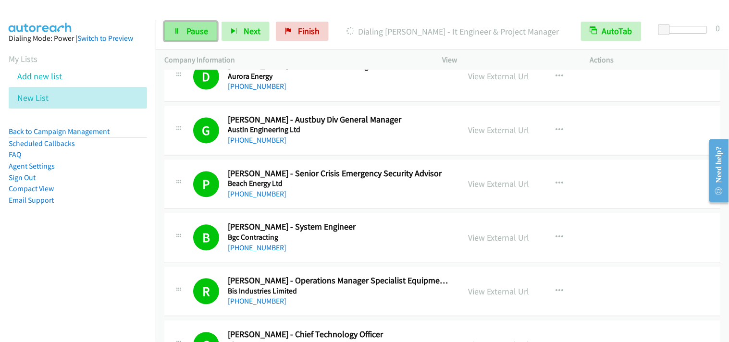
click at [193, 34] on span "Pause" at bounding box center [197, 30] width 22 height 11
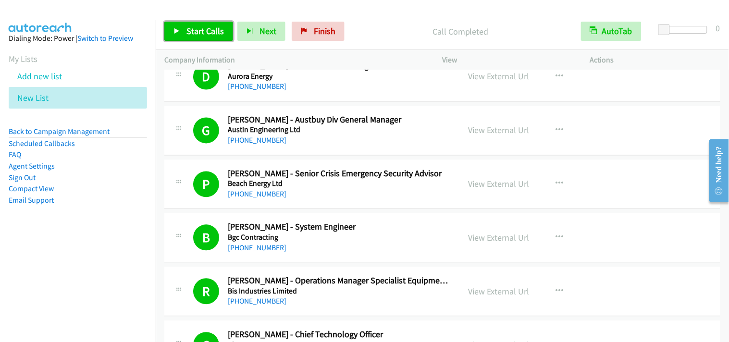
click at [221, 39] on link "Start Calls" at bounding box center [198, 31] width 69 height 19
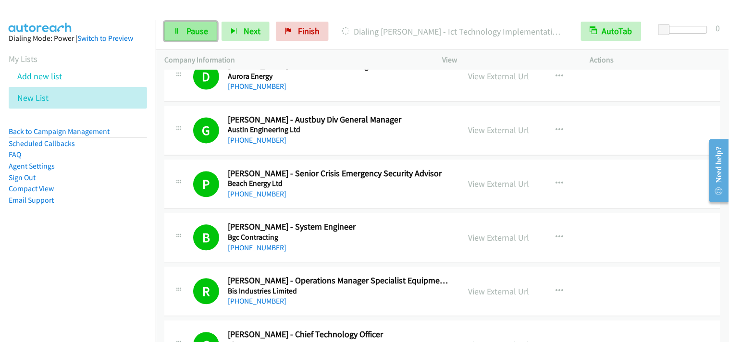
click at [199, 29] on span "Pause" at bounding box center [197, 30] width 22 height 11
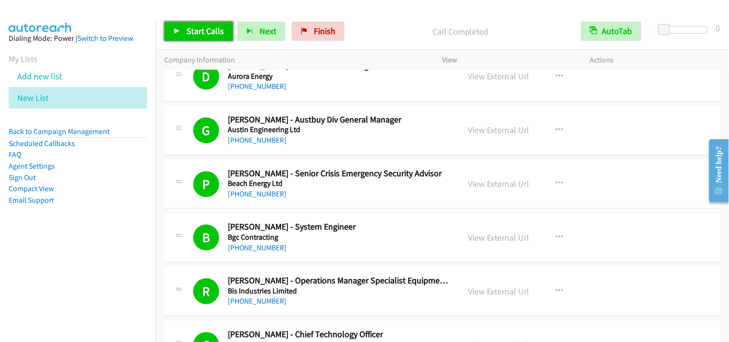
click at [209, 35] on span "Start Calls" at bounding box center [204, 30] width 37 height 11
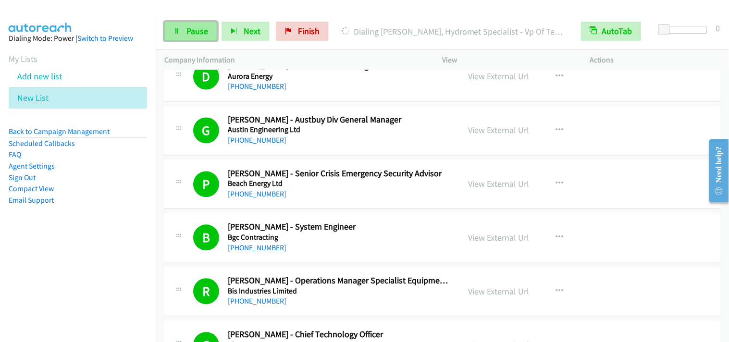
click at [200, 26] on span "Pause" at bounding box center [197, 30] width 22 height 11
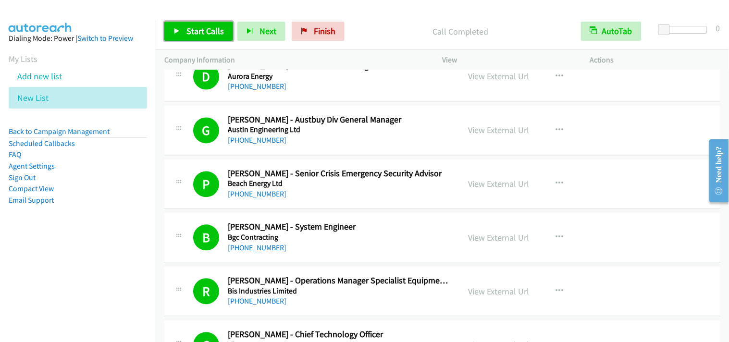
click at [209, 27] on span "Start Calls" at bounding box center [204, 30] width 37 height 11
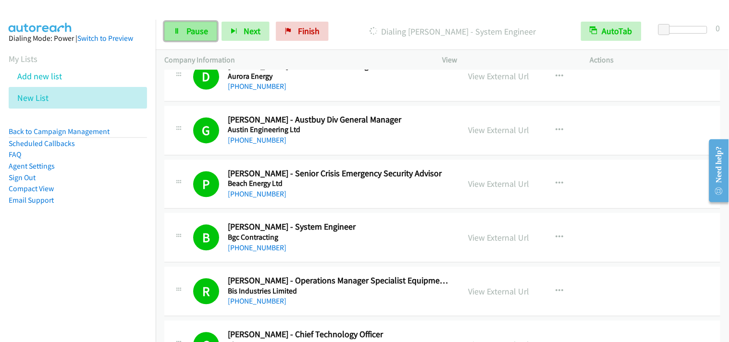
click at [209, 37] on link "Pause" at bounding box center [190, 31] width 53 height 19
